Goal: Communication & Community: Answer question/provide support

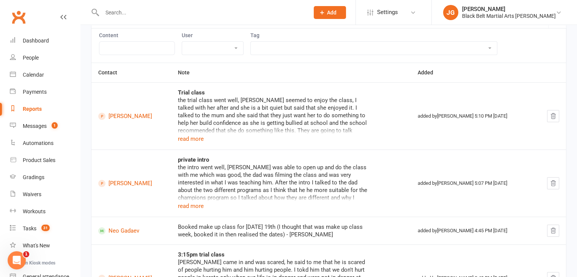
scroll to position [71, 0]
click at [39, 122] on link "Messages 1" at bounding box center [45, 126] width 70 height 17
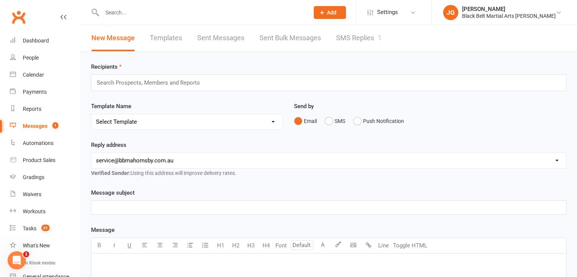
click at [356, 33] on link "SMS Replies 1" at bounding box center [358, 38] width 45 height 26
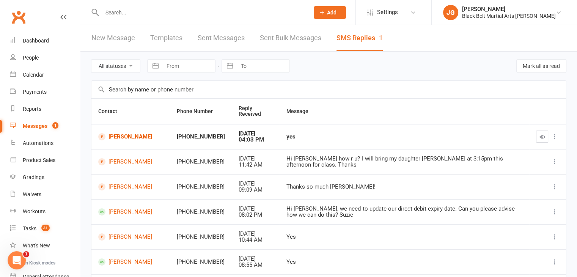
click at [18, 19] on link "Clubworx" at bounding box center [18, 17] width 19 height 19
